Goal: Task Accomplishment & Management: Manage account settings

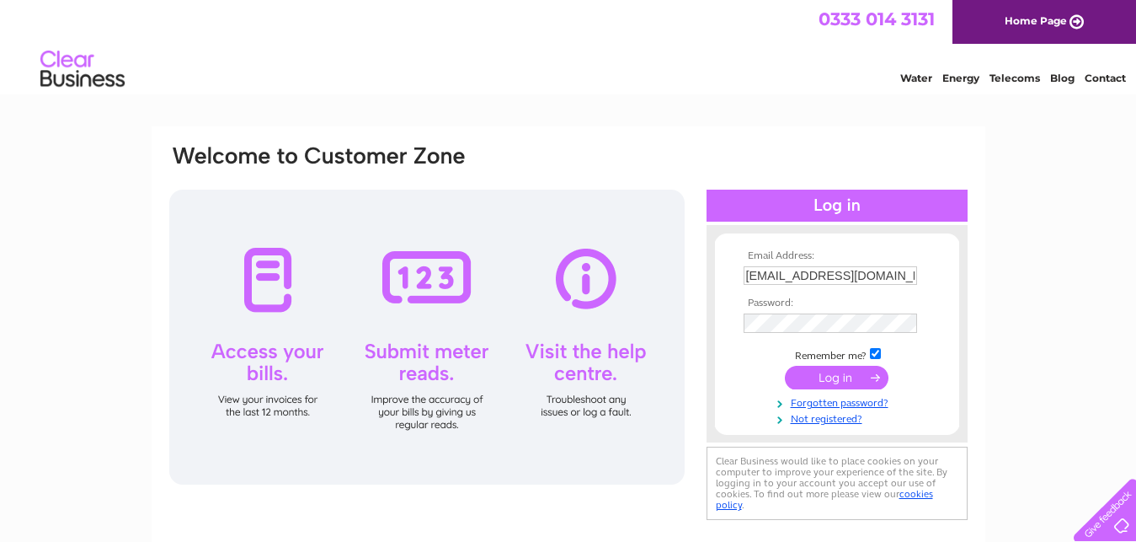
click at [846, 374] on input "submit" at bounding box center [837, 378] width 104 height 24
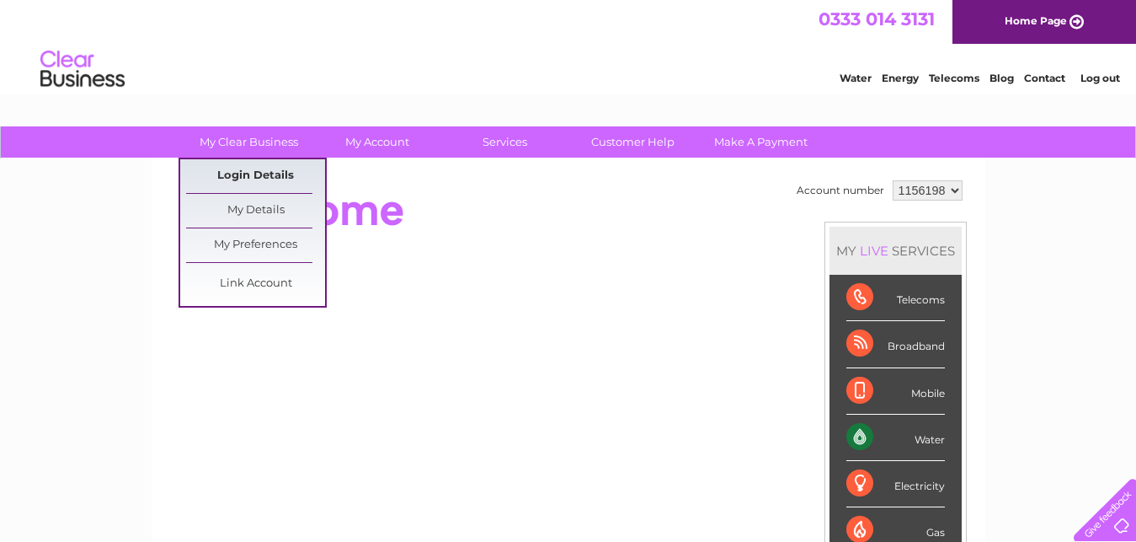
click at [271, 170] on link "Login Details" at bounding box center [255, 176] width 139 height 34
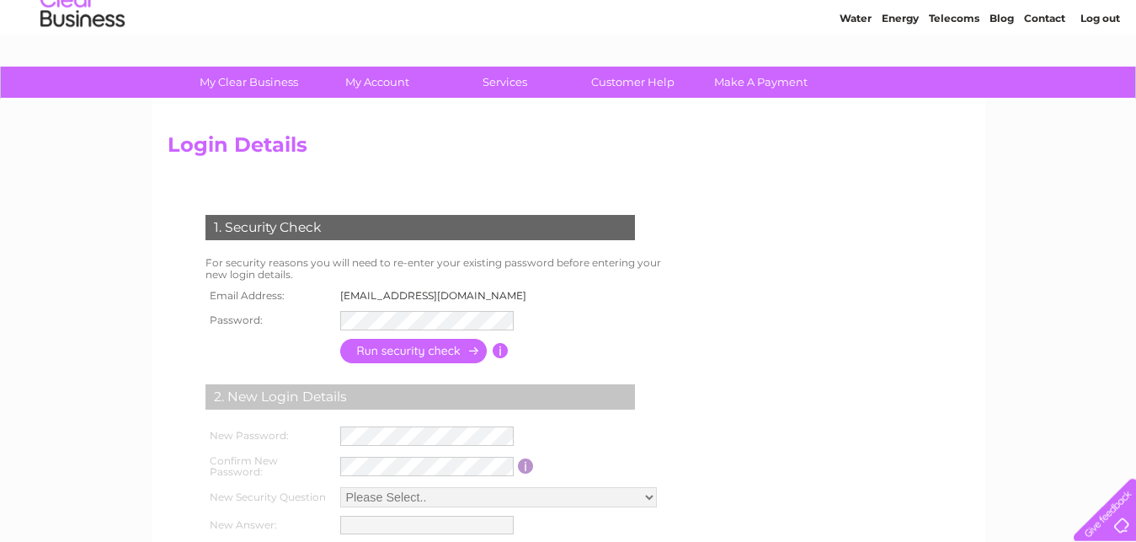
scroll to position [61, 0]
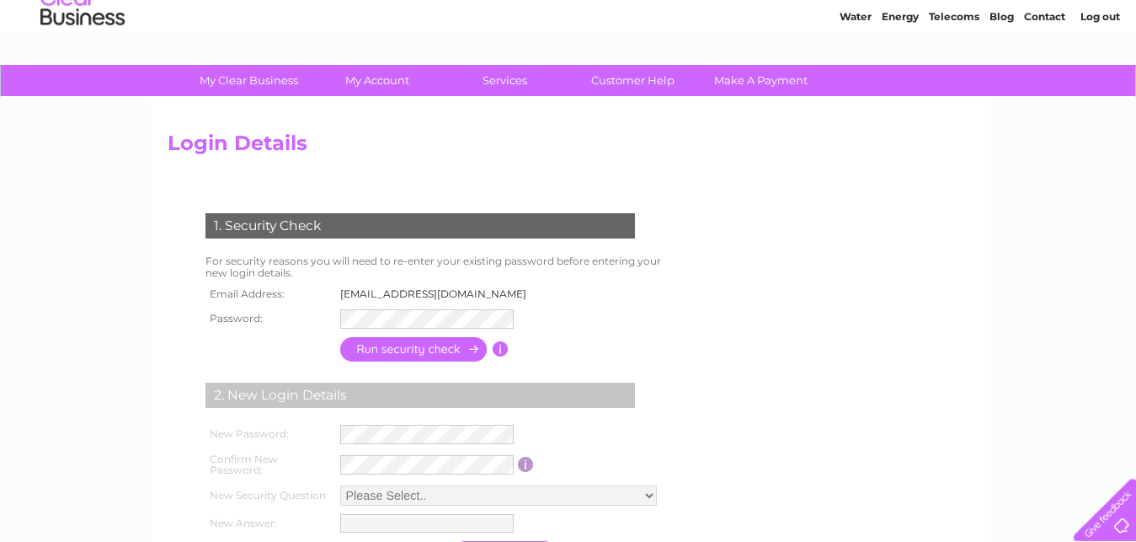
click at [422, 346] on input "button" at bounding box center [414, 349] width 148 height 24
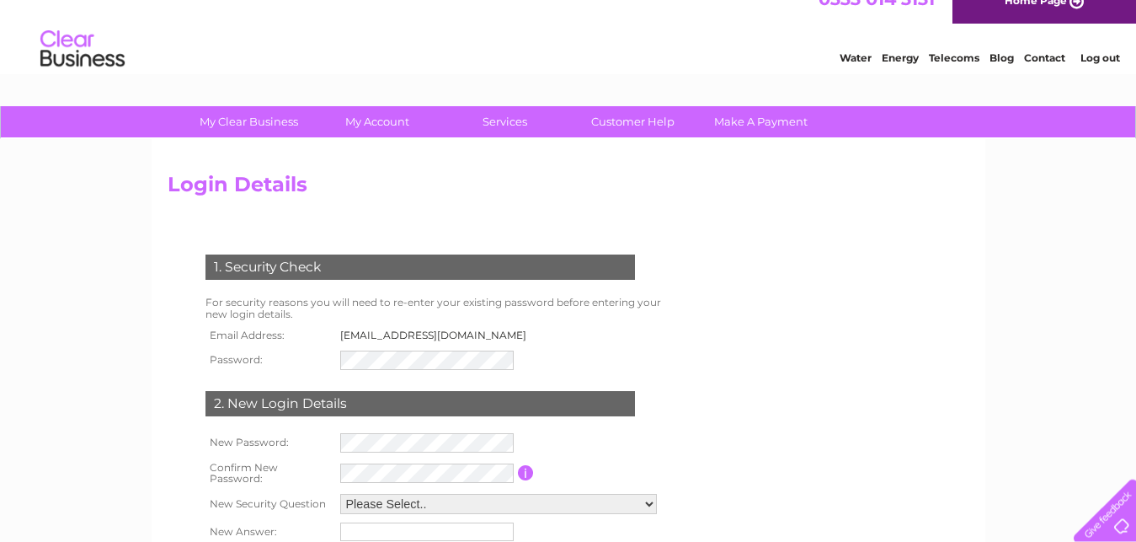
scroll to position [0, 0]
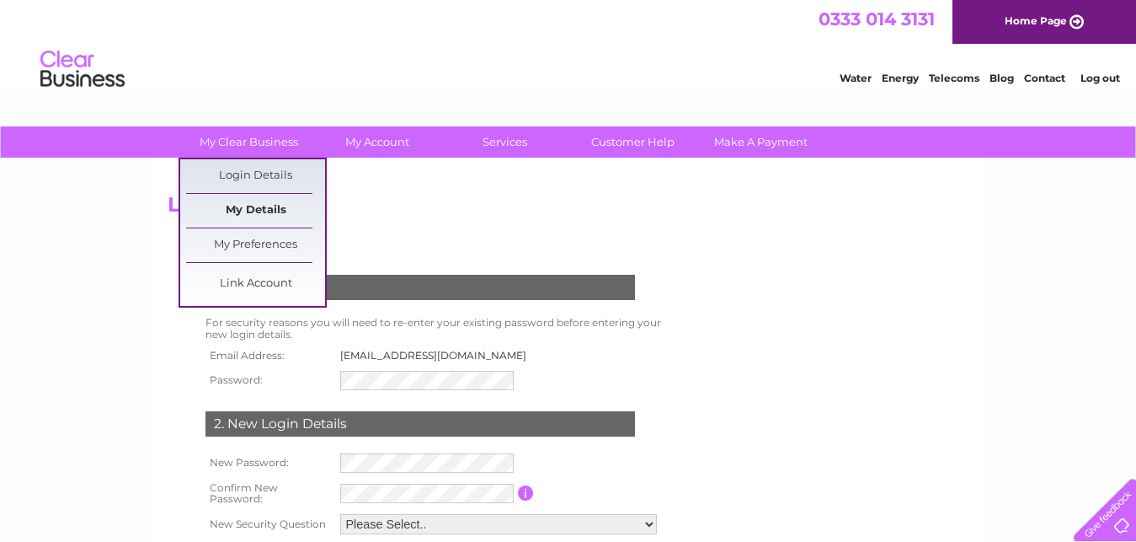
click at [263, 211] on link "My Details" at bounding box center [255, 211] width 139 height 34
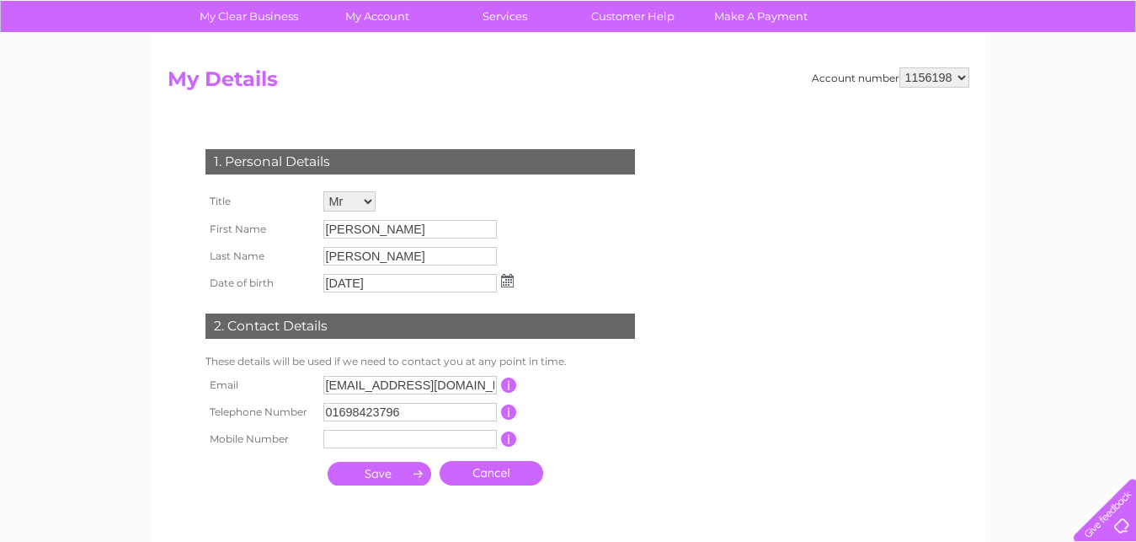
scroll to position [131, 0]
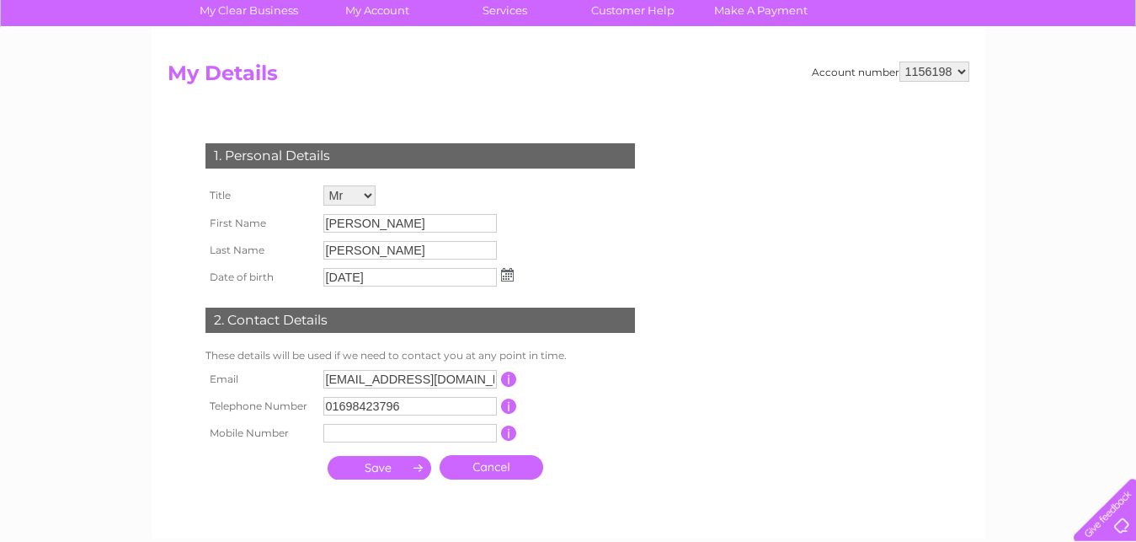
click at [507, 381] on input "button" at bounding box center [509, 379] width 16 height 15
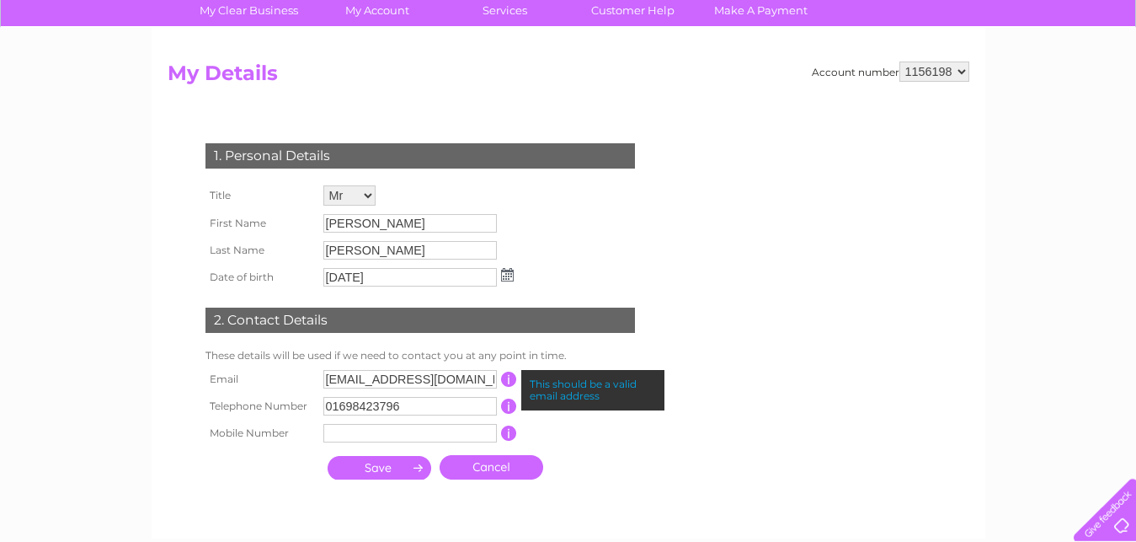
click at [473, 381] on input "[EMAIL_ADDRESS][DOMAIN_NAME]" at bounding box center [411, 379] width 174 height 19
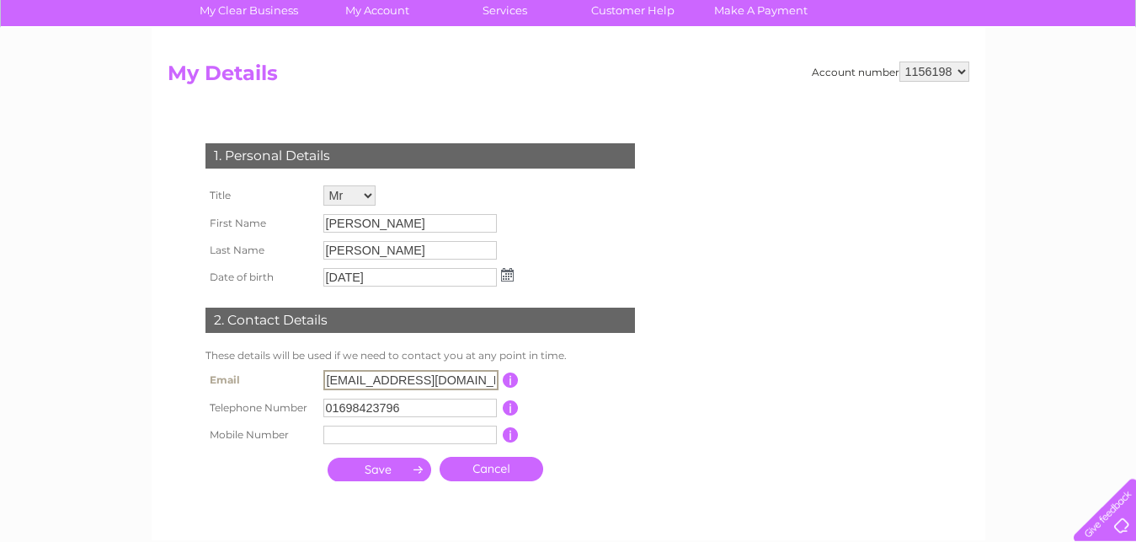
type input "carscallanfarm@gmail.com"
click at [420, 439] on input "text" at bounding box center [411, 434] width 175 height 20
type input "07810864095"
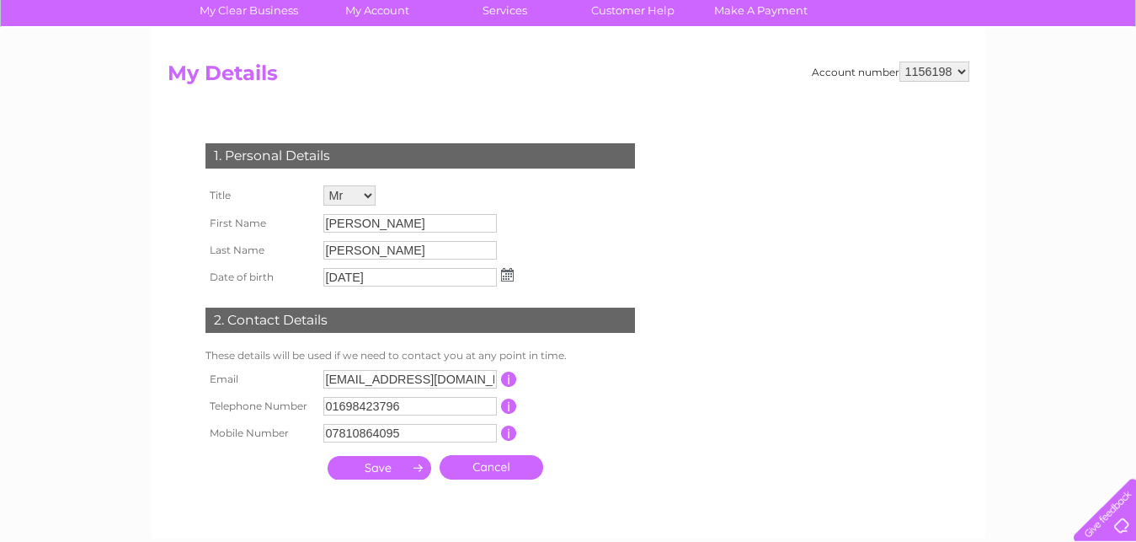
click at [389, 471] on input "submit" at bounding box center [380, 468] width 104 height 24
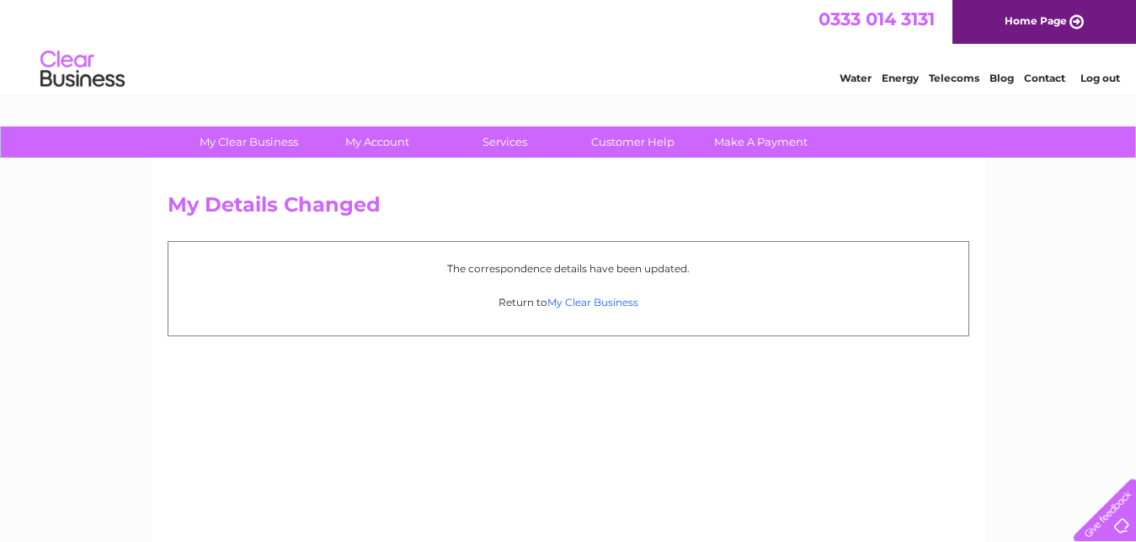
click at [607, 304] on link "My Clear Business" at bounding box center [593, 302] width 91 height 13
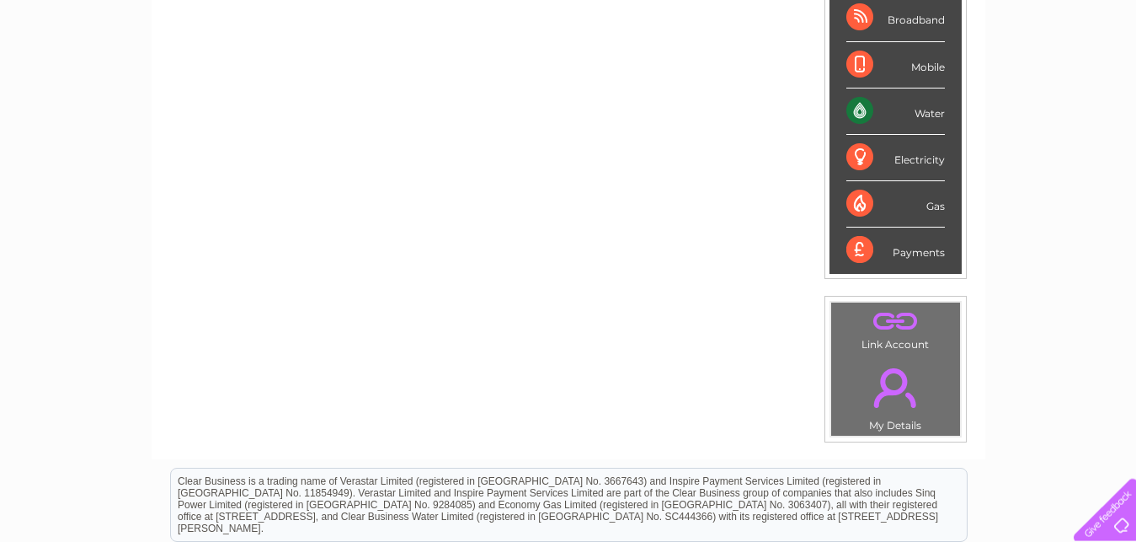
scroll to position [318, 0]
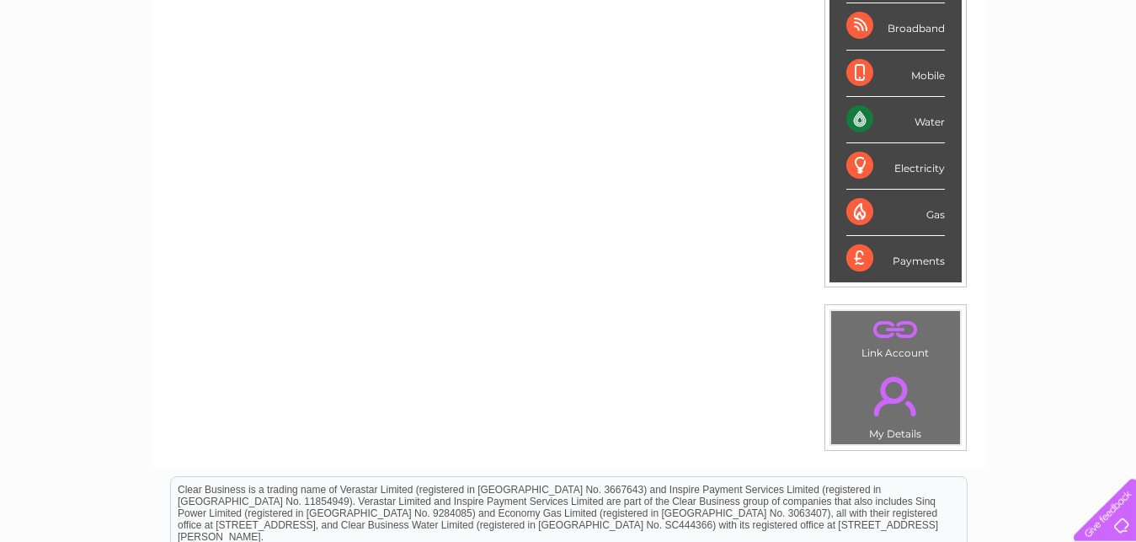
click at [892, 406] on link "." at bounding box center [896, 395] width 120 height 59
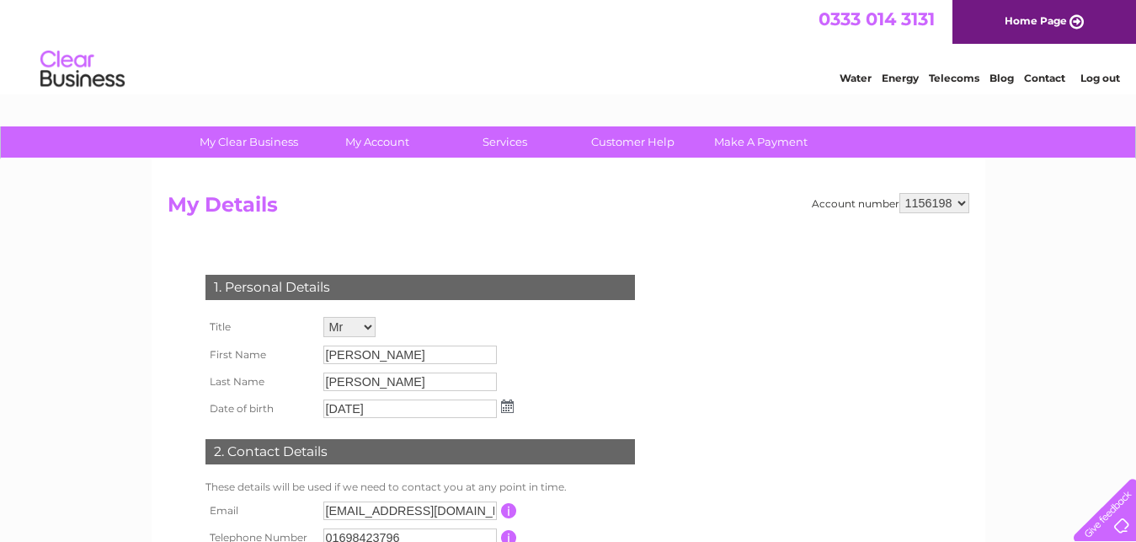
click at [848, 76] on link "Water" at bounding box center [856, 78] width 32 height 13
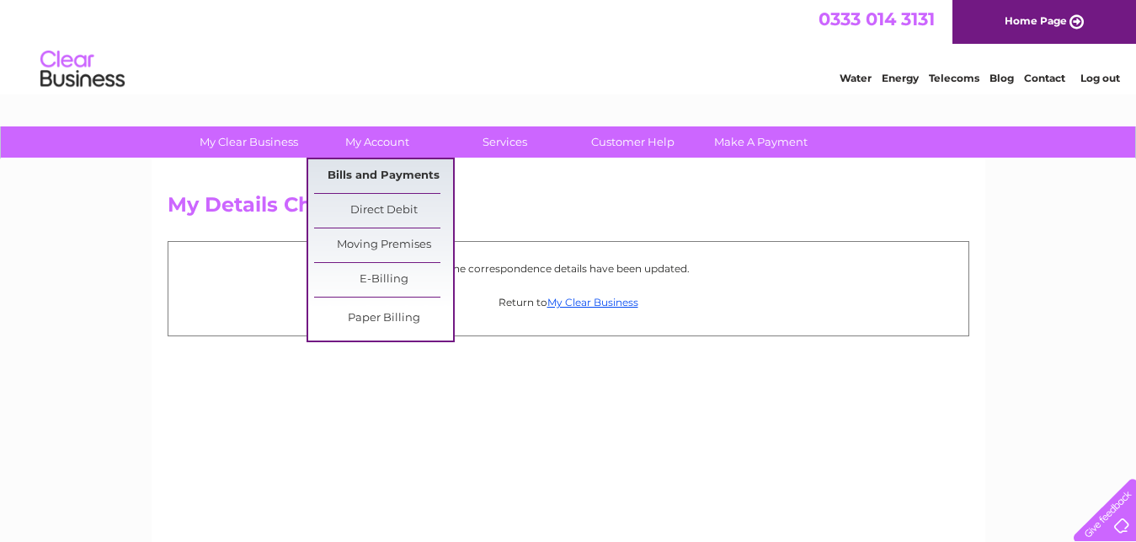
click at [383, 175] on link "Bills and Payments" at bounding box center [383, 176] width 139 height 34
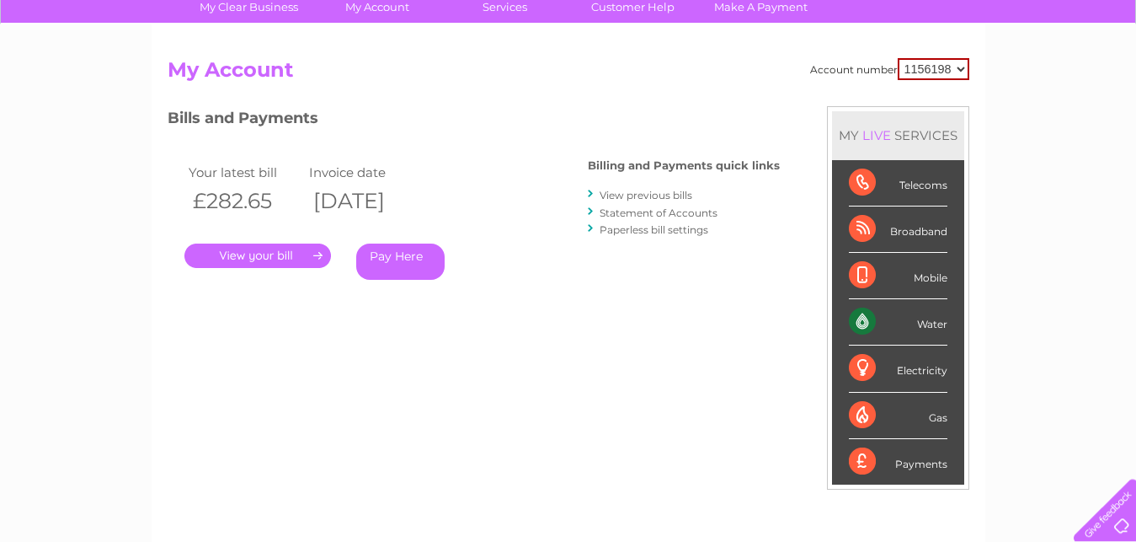
scroll to position [131, 0]
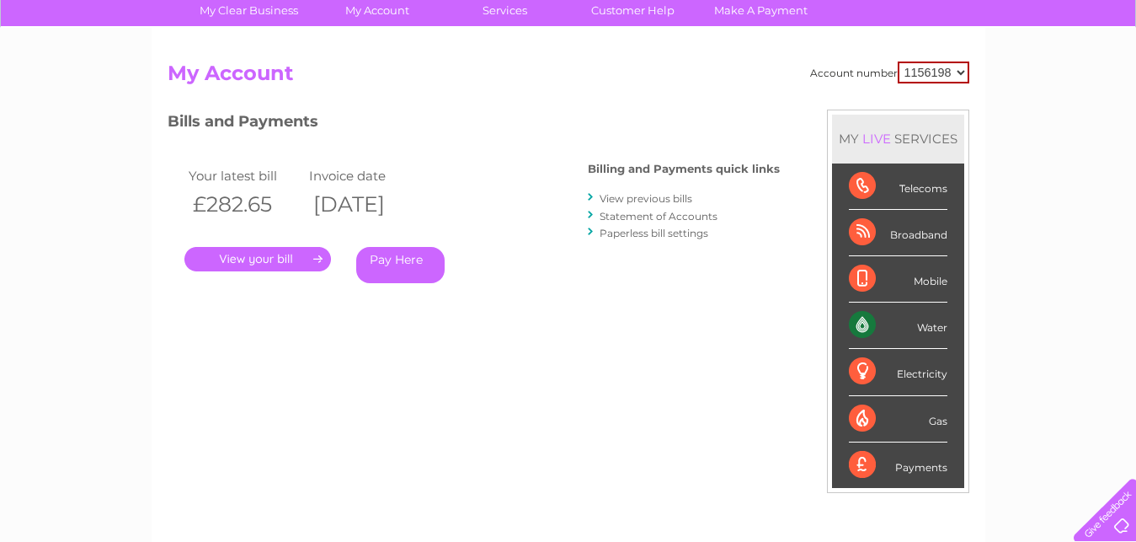
click at [262, 262] on link "." at bounding box center [257, 259] width 147 height 24
